Goal: Obtain resource: Download file/media

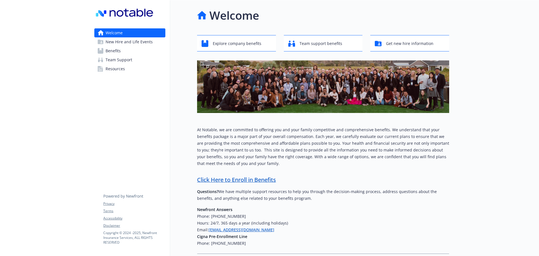
click at [114, 51] on span "Benefits" at bounding box center [113, 50] width 15 height 9
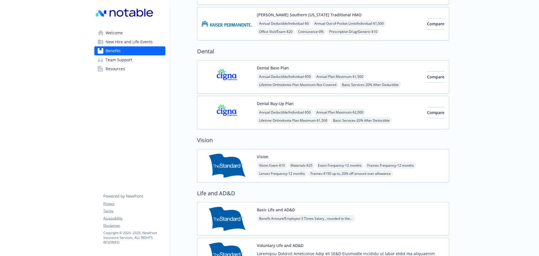
scroll to position [253, 0]
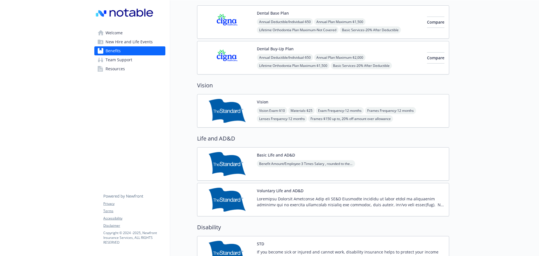
click at [315, 159] on div "Basic Life and AD&D Benefit Amount/Employee - 3 Times Salary , rounded to the n…" at bounding box center [306, 164] width 98 height 24
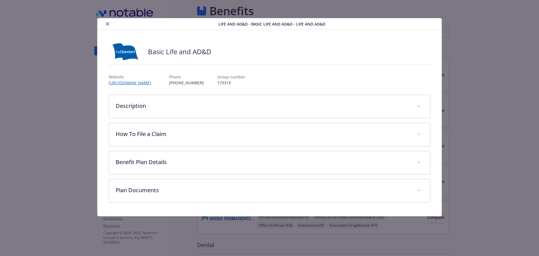
scroll to position [253, 0]
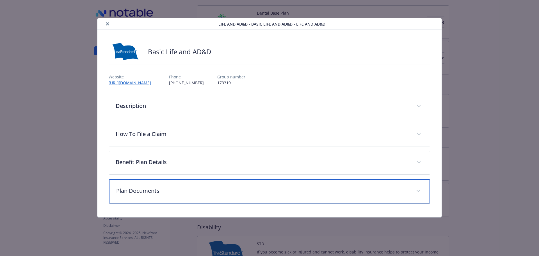
click at [417, 189] on span "details for plan Life and AD&D - Basic Life and AD&D - Life and AD&D" at bounding box center [418, 190] width 9 height 9
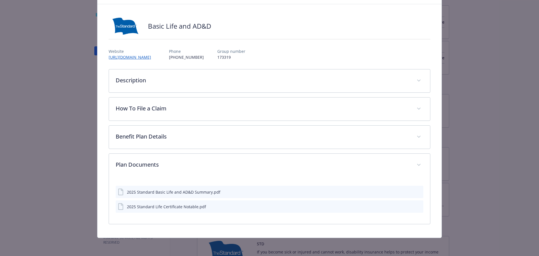
scroll to position [26, 0]
click at [197, 194] on div "2025 Standard Basic Life and AD&D Summary.pdf" at bounding box center [173, 192] width 93 height 6
click at [407, 192] on icon "download file" at bounding box center [408, 191] width 4 height 4
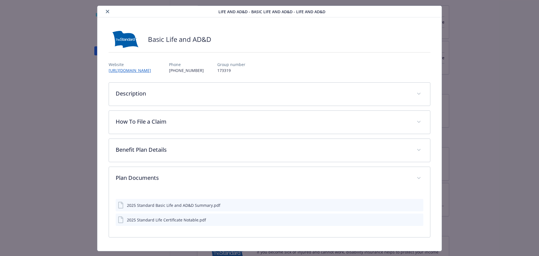
scroll to position [0, 0]
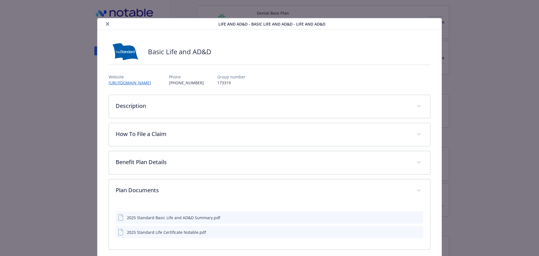
click at [106, 24] on icon "close" at bounding box center [107, 23] width 3 height 3
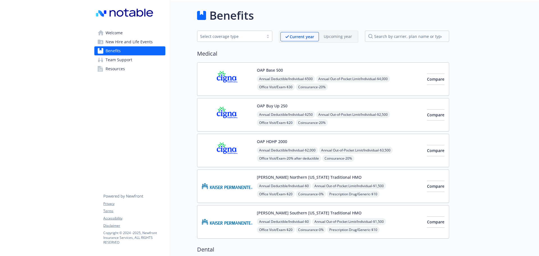
click at [113, 67] on span "Resources" at bounding box center [115, 68] width 19 height 9
